Goal: Task Accomplishment & Management: Manage account settings

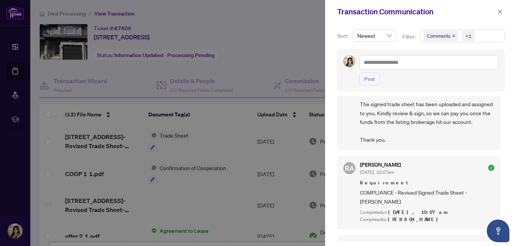
scroll to position [19, 0]
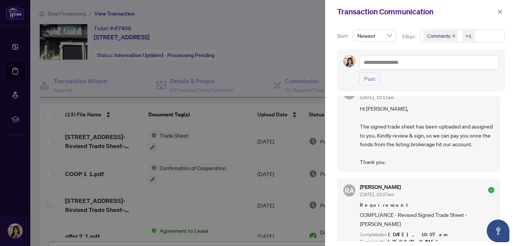
click at [273, 26] on div at bounding box center [258, 123] width 517 height 246
click at [228, 174] on div at bounding box center [258, 123] width 517 height 246
click at [503, 11] on button "button" at bounding box center [500, 11] width 10 height 9
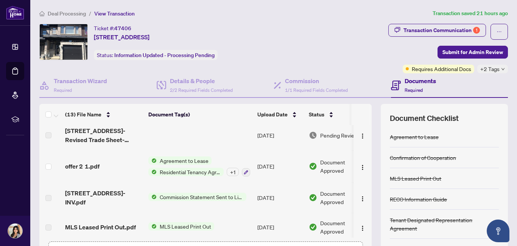
scroll to position [17, 0]
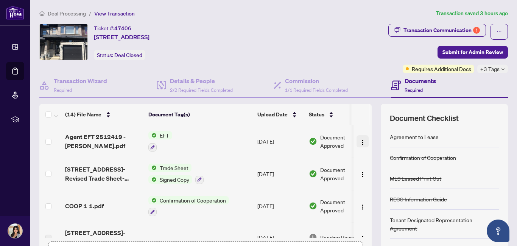
click at [359, 141] on img "button" at bounding box center [362, 143] width 6 height 6
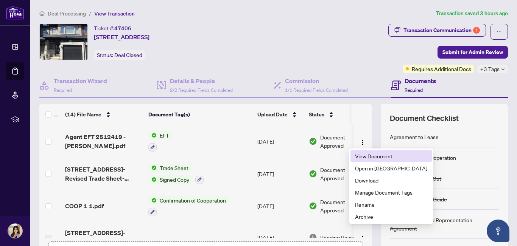
click at [375, 156] on span "View Document" at bounding box center [391, 156] width 72 height 8
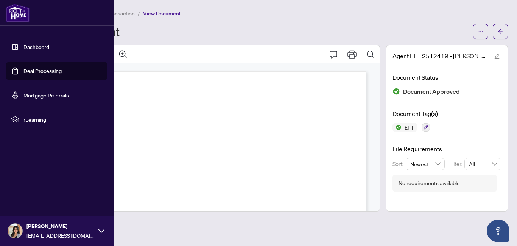
click at [23, 44] on link "Dashboard" at bounding box center [36, 47] width 26 height 7
